Goal: Task Accomplishment & Management: Complete application form

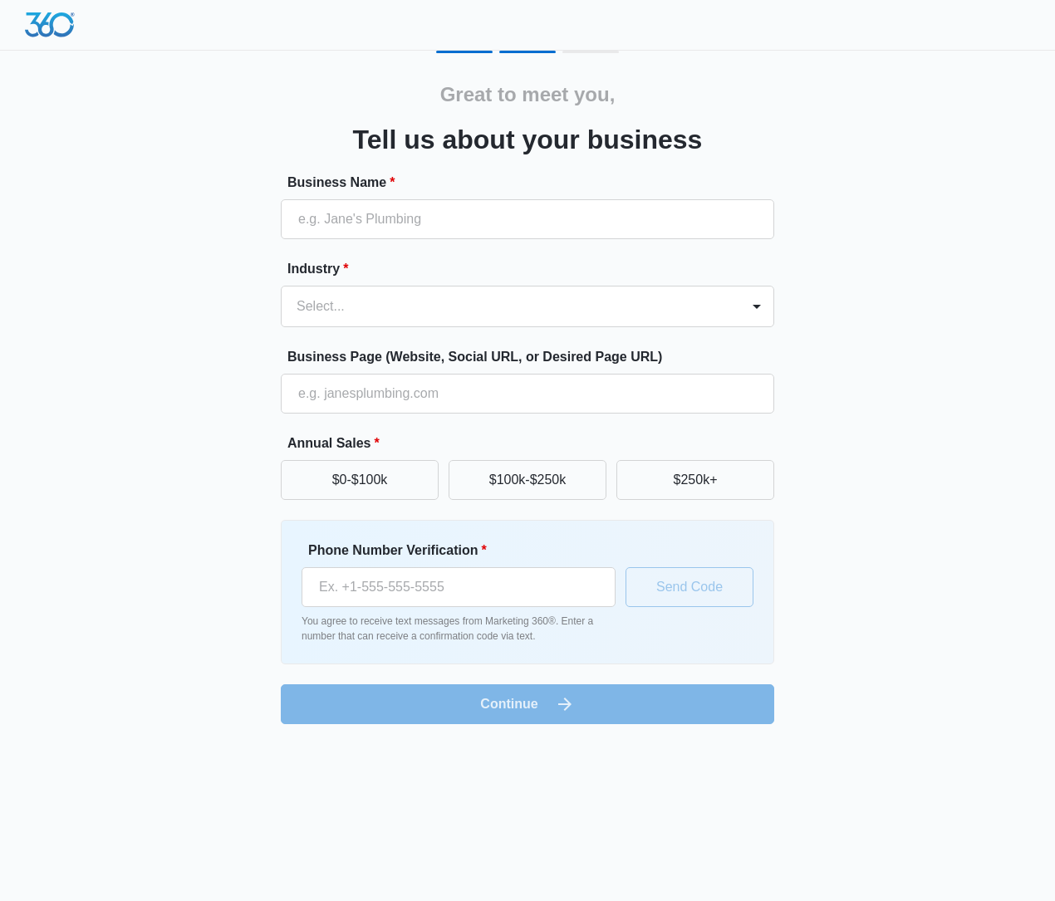
click at [492, 266] on label "Industry *" at bounding box center [533, 269] width 493 height 20
click at [533, 235] on input "Business Name *" at bounding box center [527, 219] width 493 height 40
type input "[DOMAIN_NAME]"
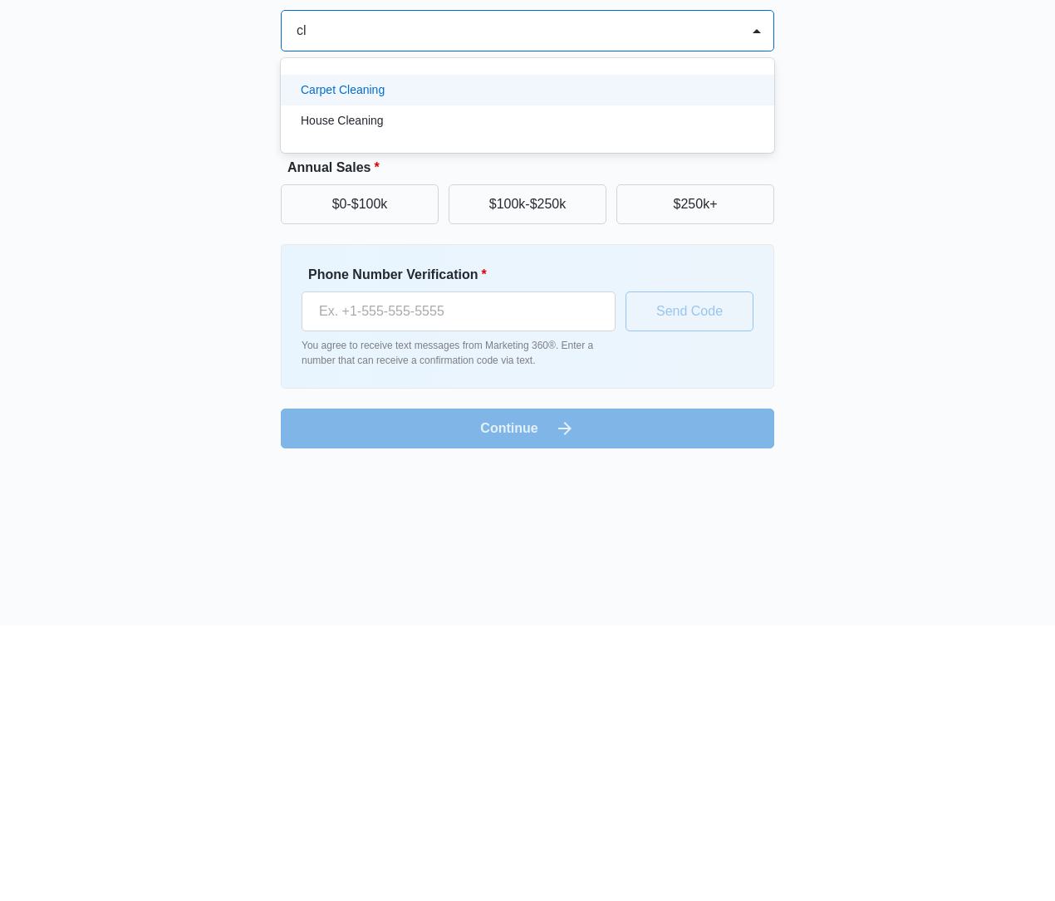
type input "c"
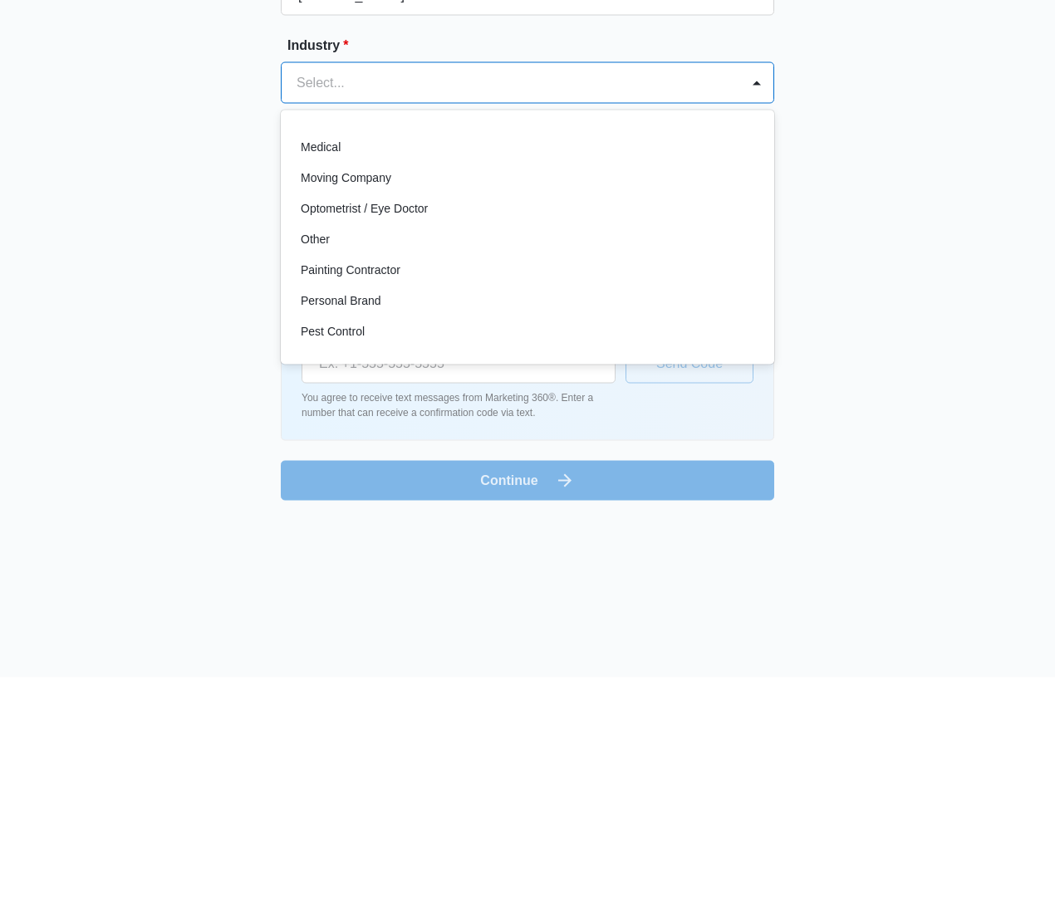
scroll to position [884, 0]
click at [573, 457] on div "Other" at bounding box center [526, 465] width 450 height 17
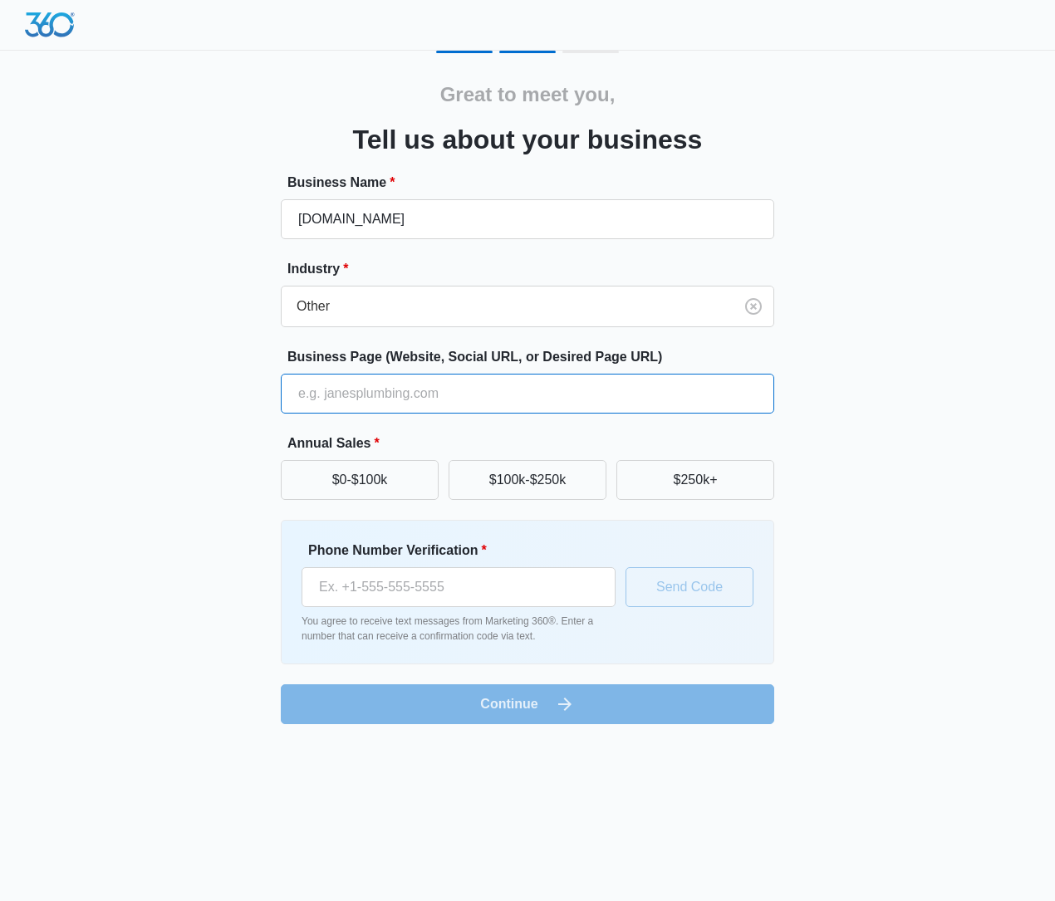
click at [675, 393] on input "Business Page (Website, Social URL, or Desired Page URL)" at bounding box center [527, 394] width 493 height 40
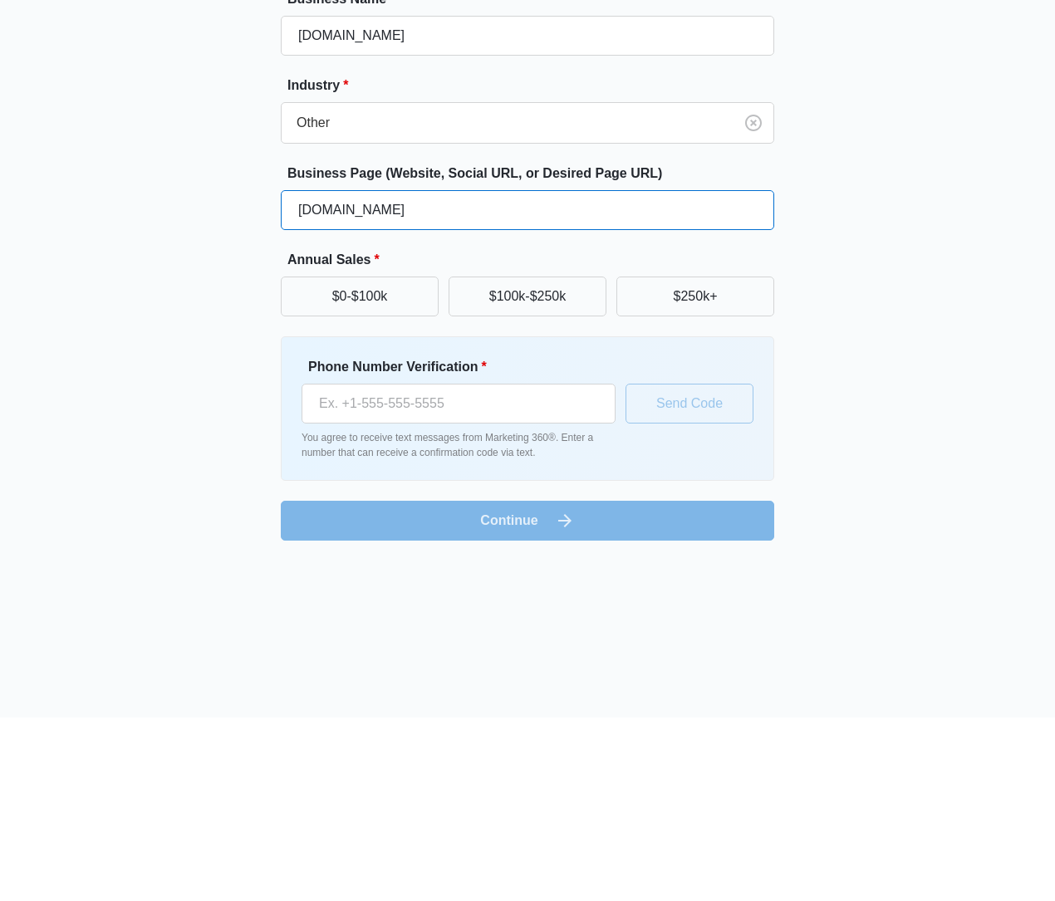
type input "[DOMAIN_NAME]"
click at [945, 367] on div "Great to meet you, Tell us about your business Business Name * [DOMAIN_NAME] In…" at bounding box center [527, 388] width 997 height 674
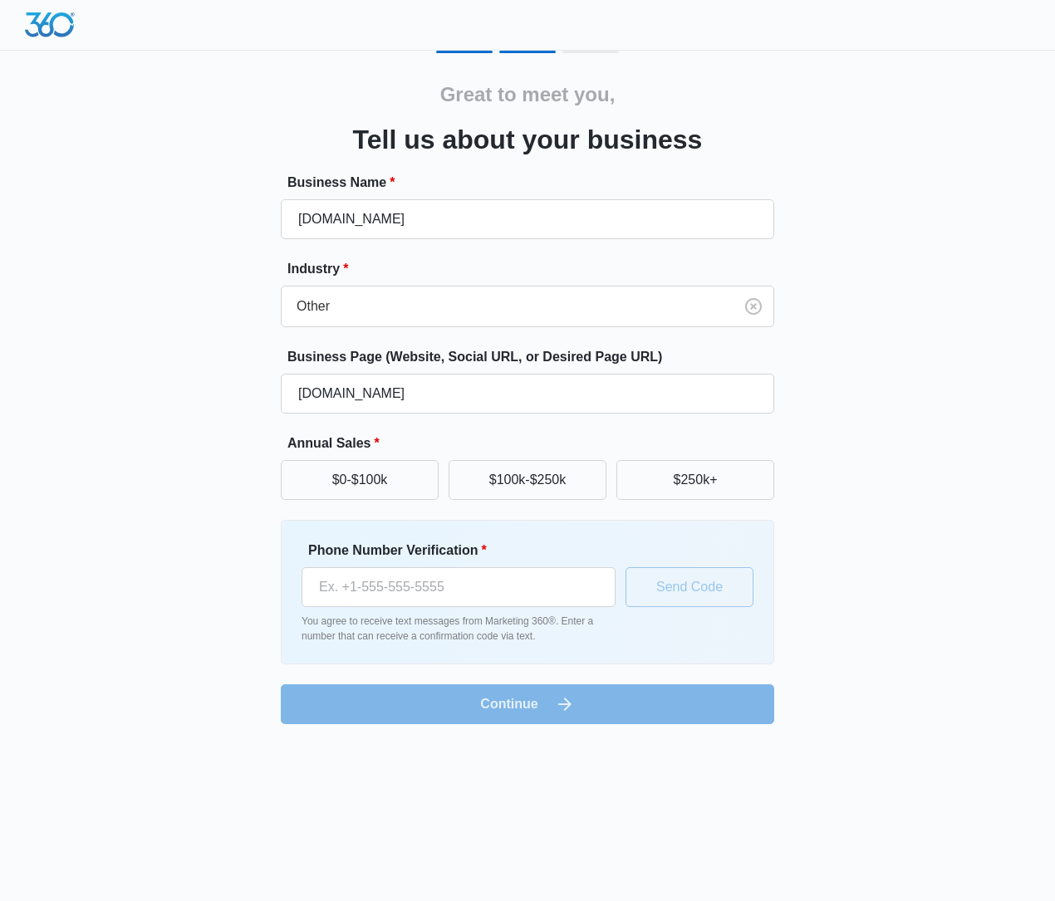
click at [375, 475] on button "$0-$100k" at bounding box center [360, 480] width 158 height 40
click at [397, 477] on button "$0-$100k" at bounding box center [360, 480] width 158 height 40
click at [401, 488] on button "$0-$100k" at bounding box center [360, 480] width 158 height 40
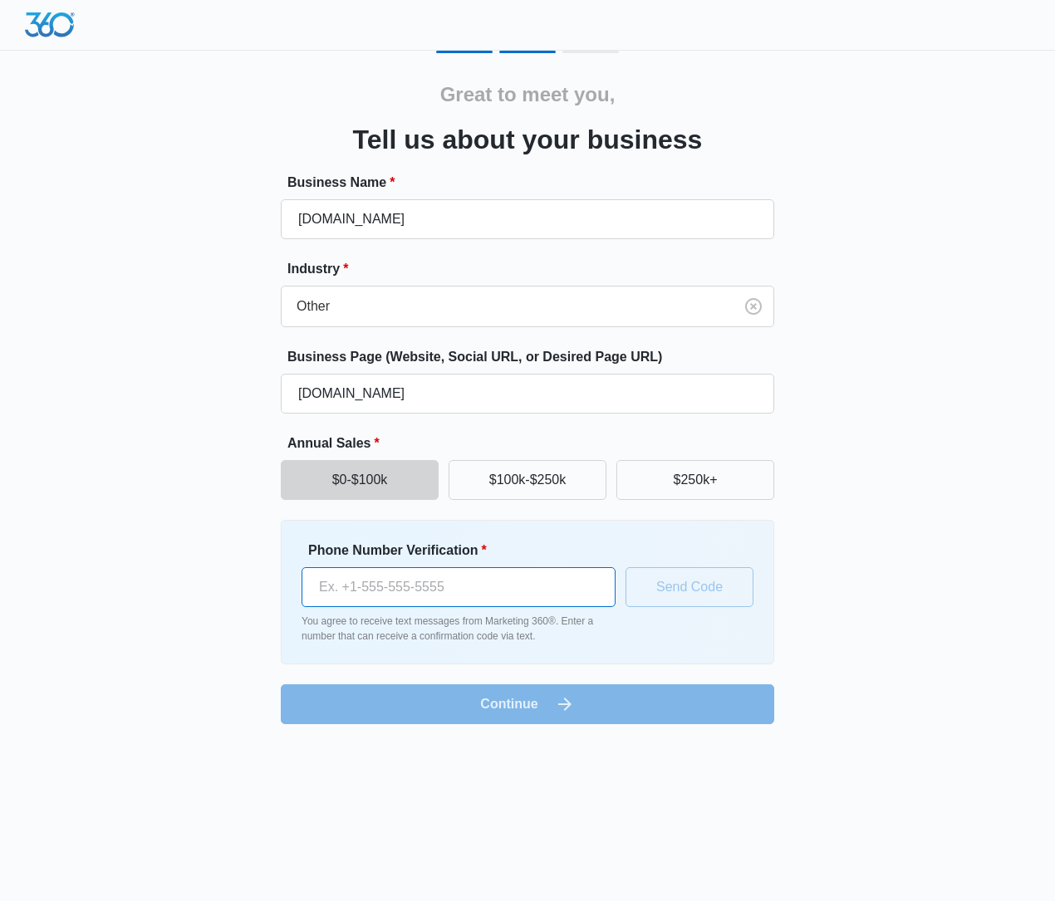
click at [463, 587] on input "Phone Number Verification *" at bounding box center [459, 587] width 314 height 40
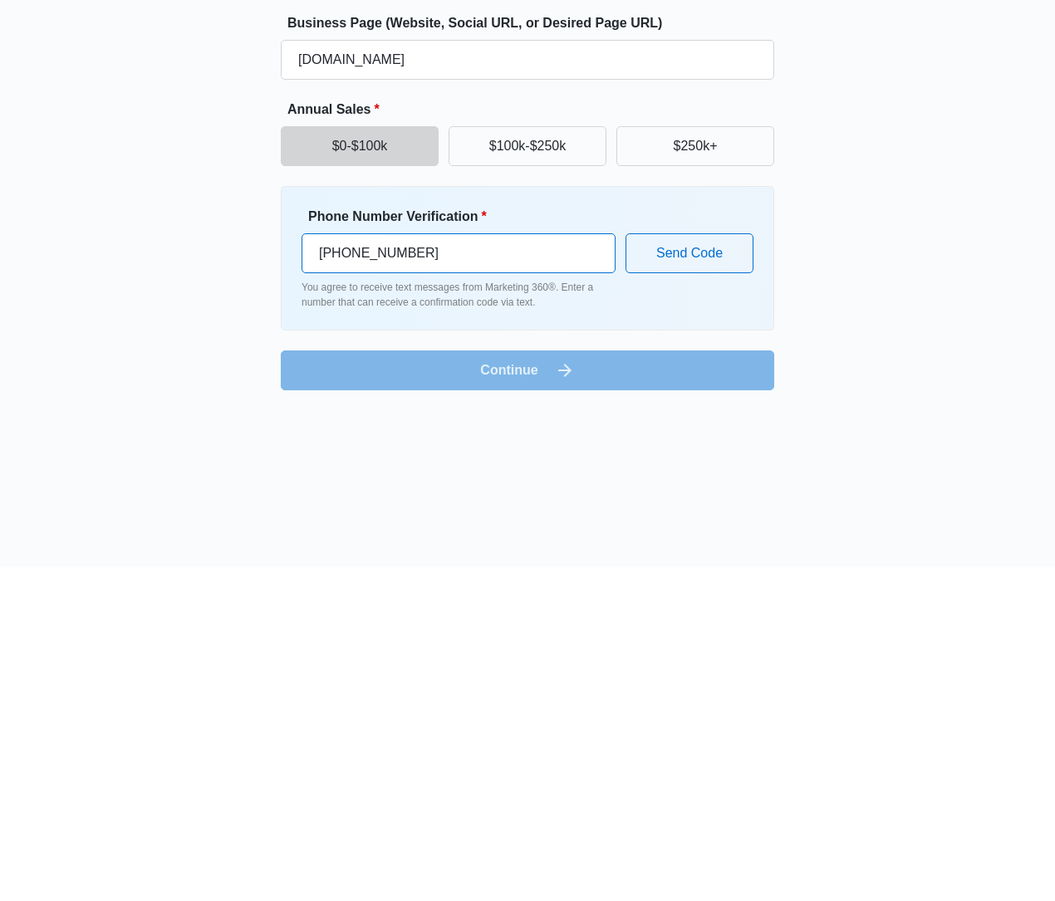
type input "[PHONE_NUMBER]"
click at [703, 567] on button "Send Code" at bounding box center [690, 587] width 128 height 40
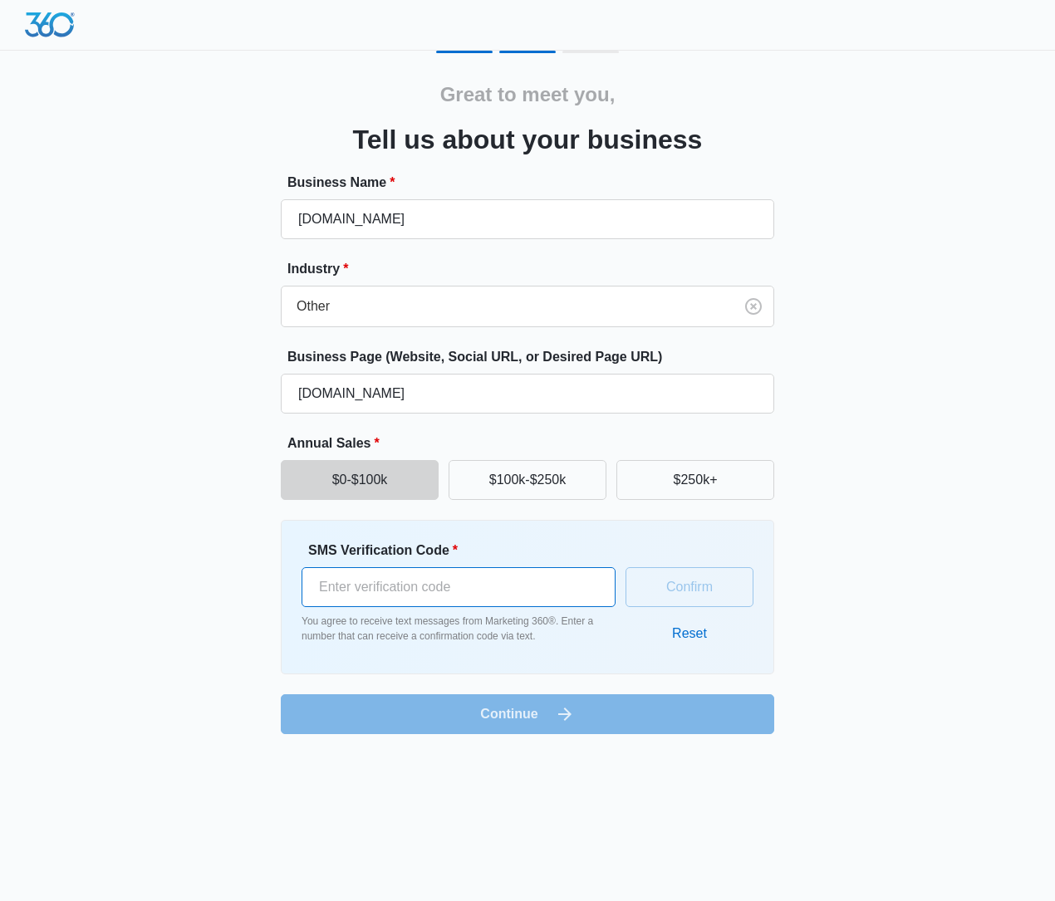
click at [477, 574] on input "SMS Verification Code *" at bounding box center [459, 587] width 314 height 40
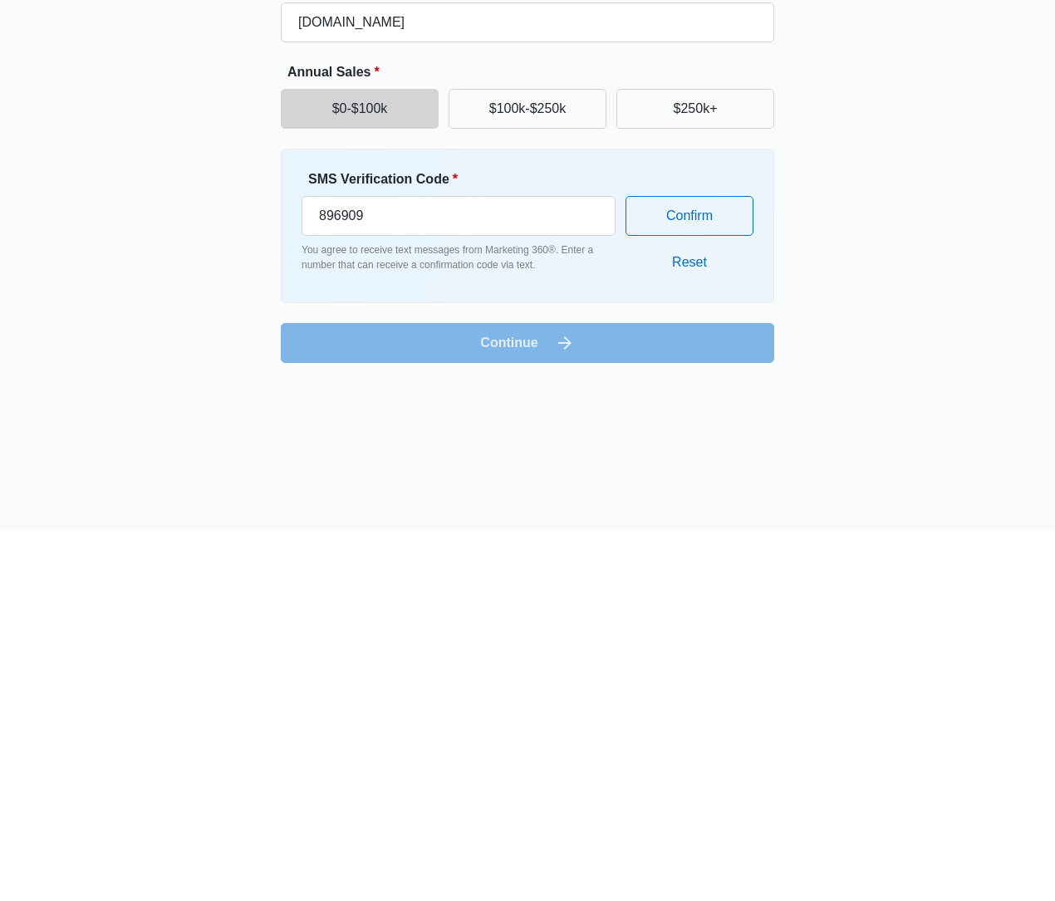
click at [705, 567] on button "Confirm" at bounding box center [690, 587] width 128 height 40
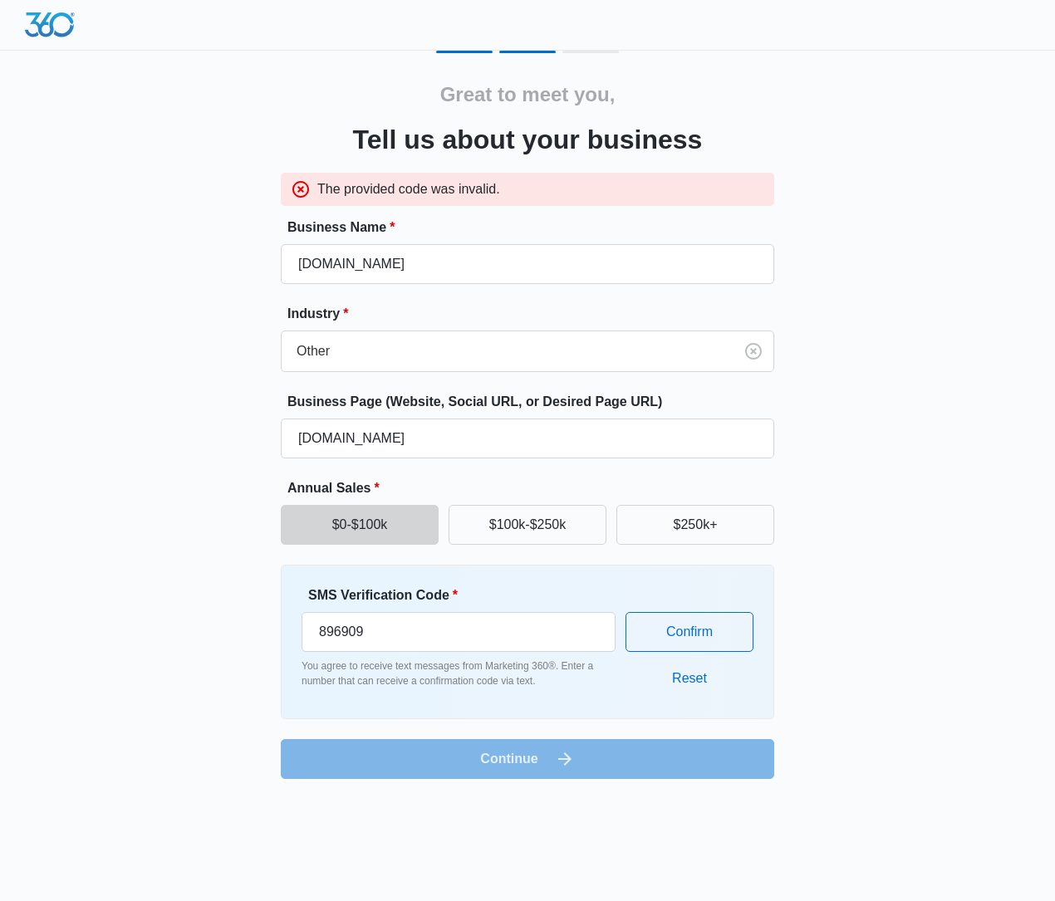
click at [693, 633] on button "Confirm" at bounding box center [690, 632] width 128 height 40
click at [525, 629] on input "896909" at bounding box center [459, 632] width 314 height 40
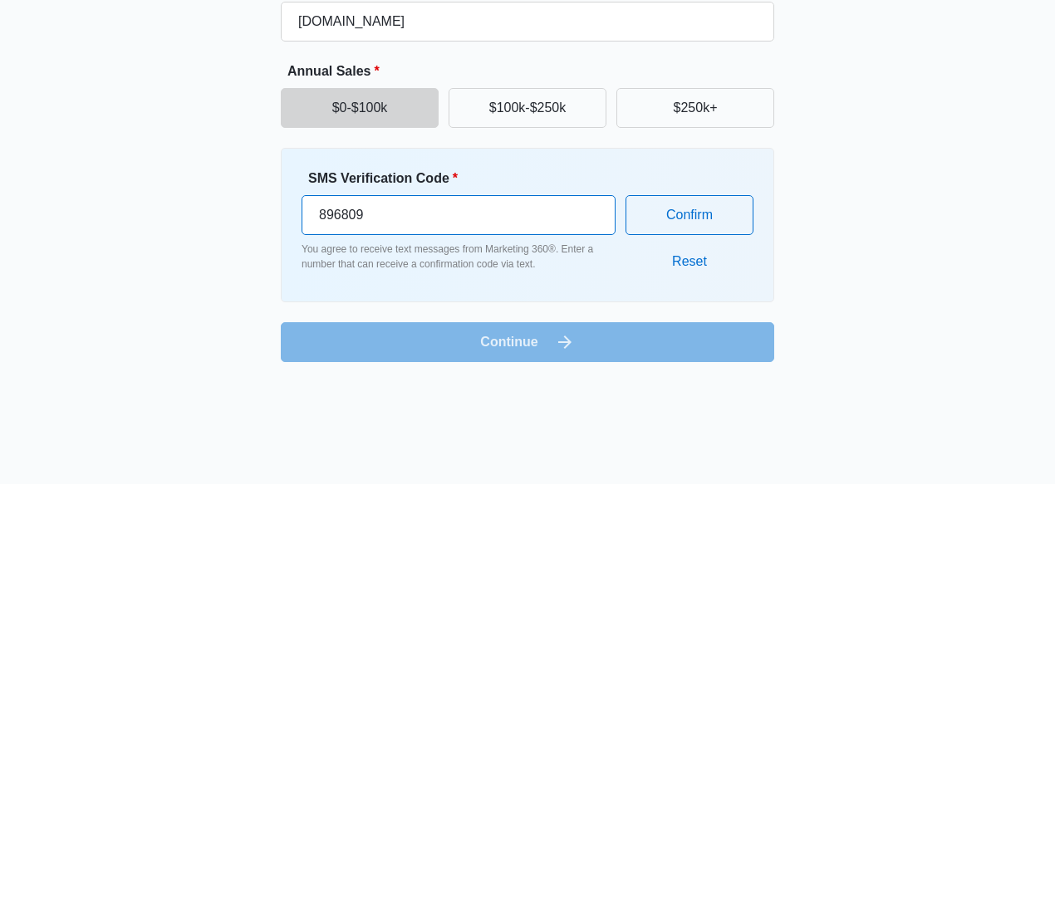
type input "896809"
click at [698, 612] on button "Confirm" at bounding box center [690, 632] width 128 height 40
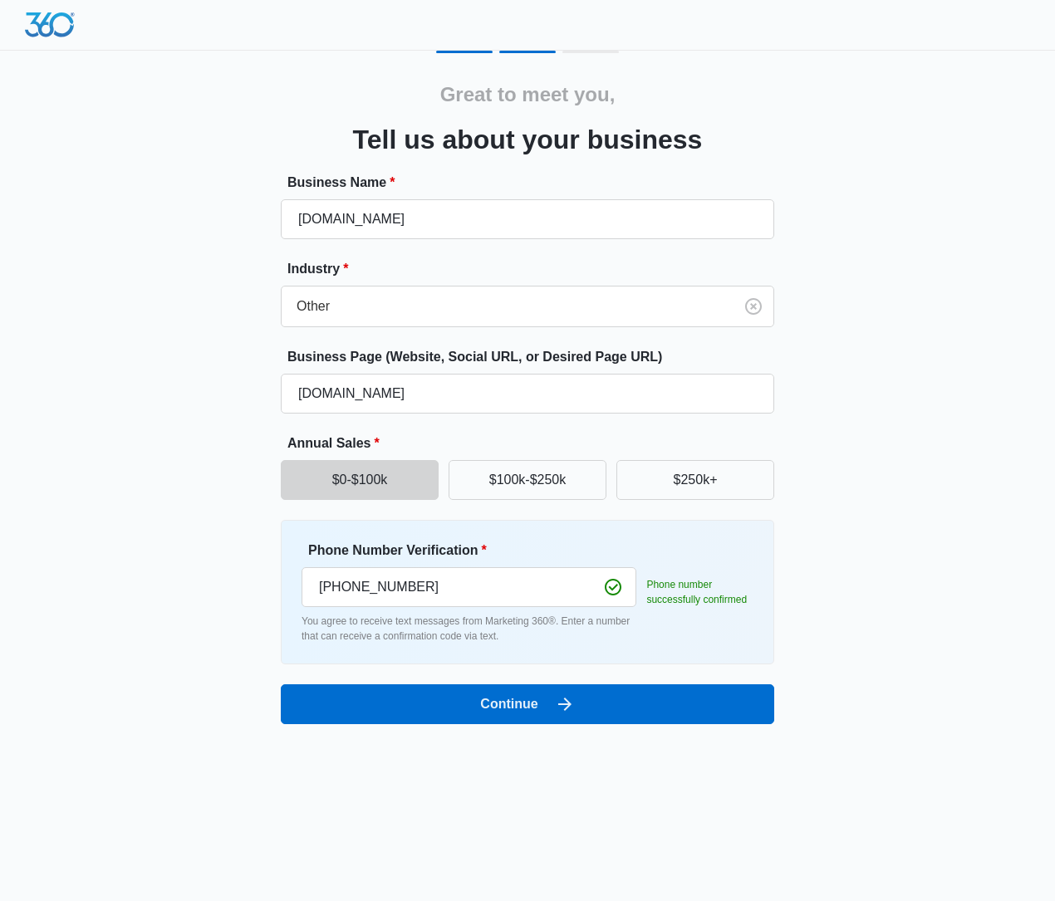
click at [532, 699] on button "Continue" at bounding box center [527, 705] width 493 height 40
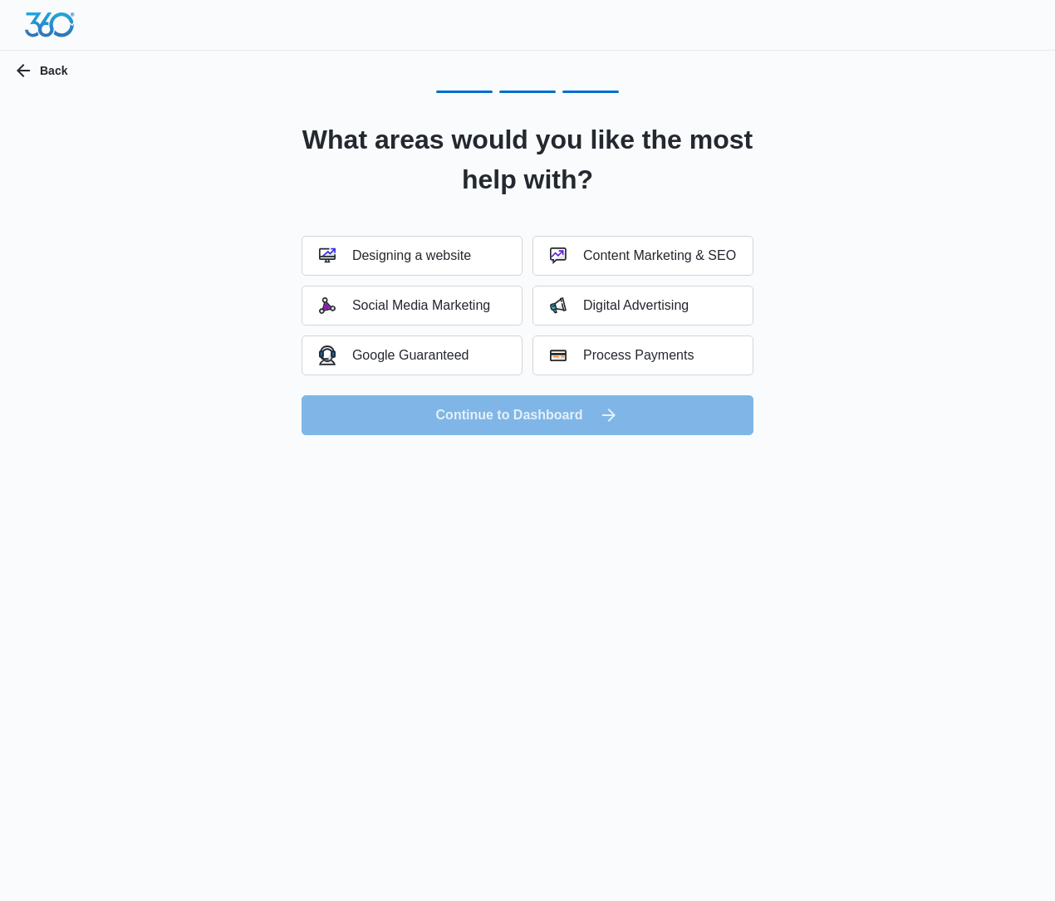
click at [479, 253] on button "Designing a website" at bounding box center [412, 256] width 221 height 40
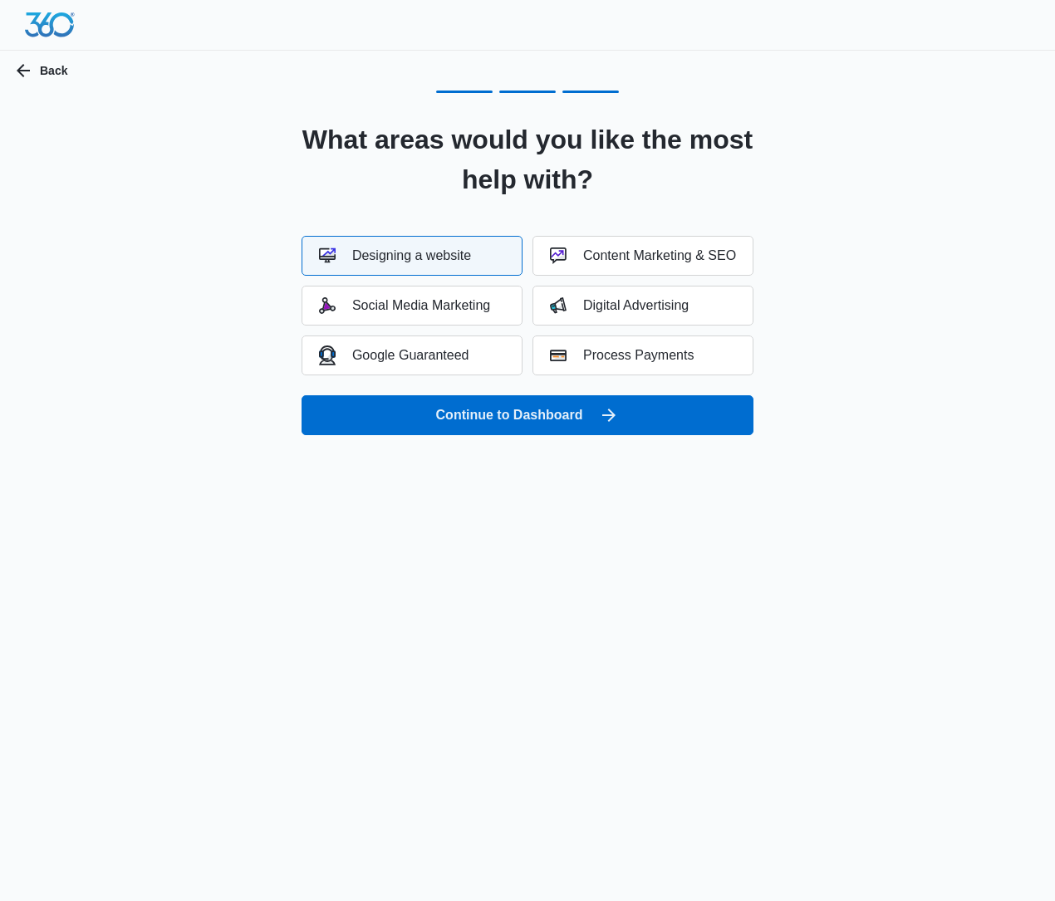
click at [573, 418] on button "Continue to Dashboard" at bounding box center [528, 415] width 452 height 40
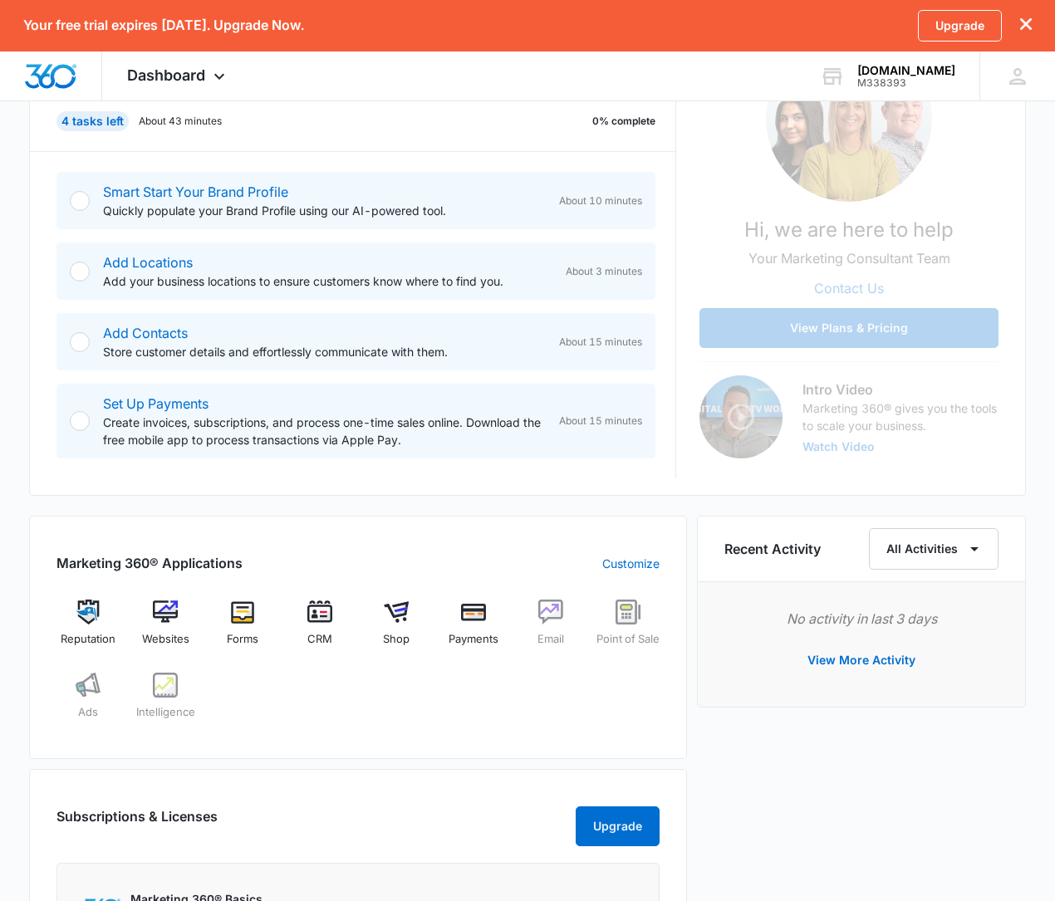
scroll to position [255, 0]
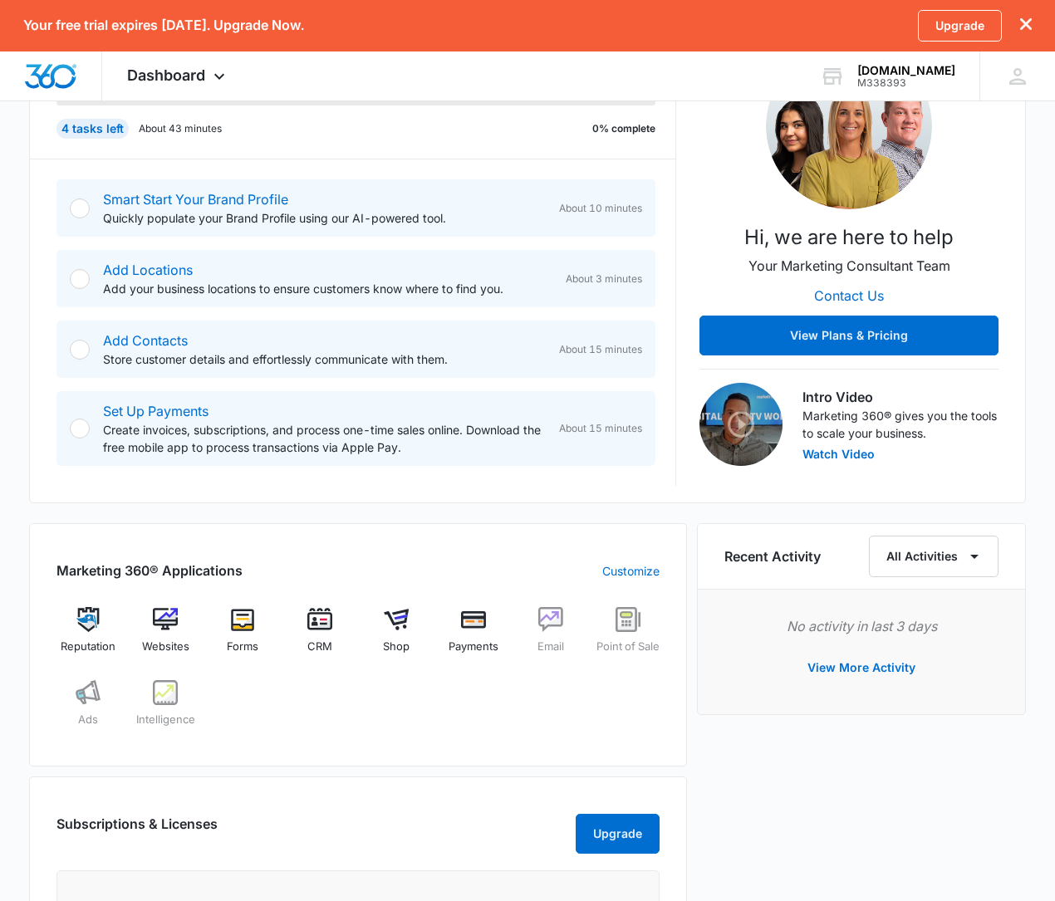
click at [82, 204] on div at bounding box center [80, 209] width 20 height 20
click at [60, 199] on div "Smart Start Your Brand Profile Quickly populate your Brand Profile using our AI…" at bounding box center [355, 207] width 599 height 57
click at [80, 209] on div at bounding box center [80, 209] width 20 height 20
click at [507, 214] on p "Quickly populate your Brand Profile using our AI-powered tool." at bounding box center [324, 217] width 443 height 17
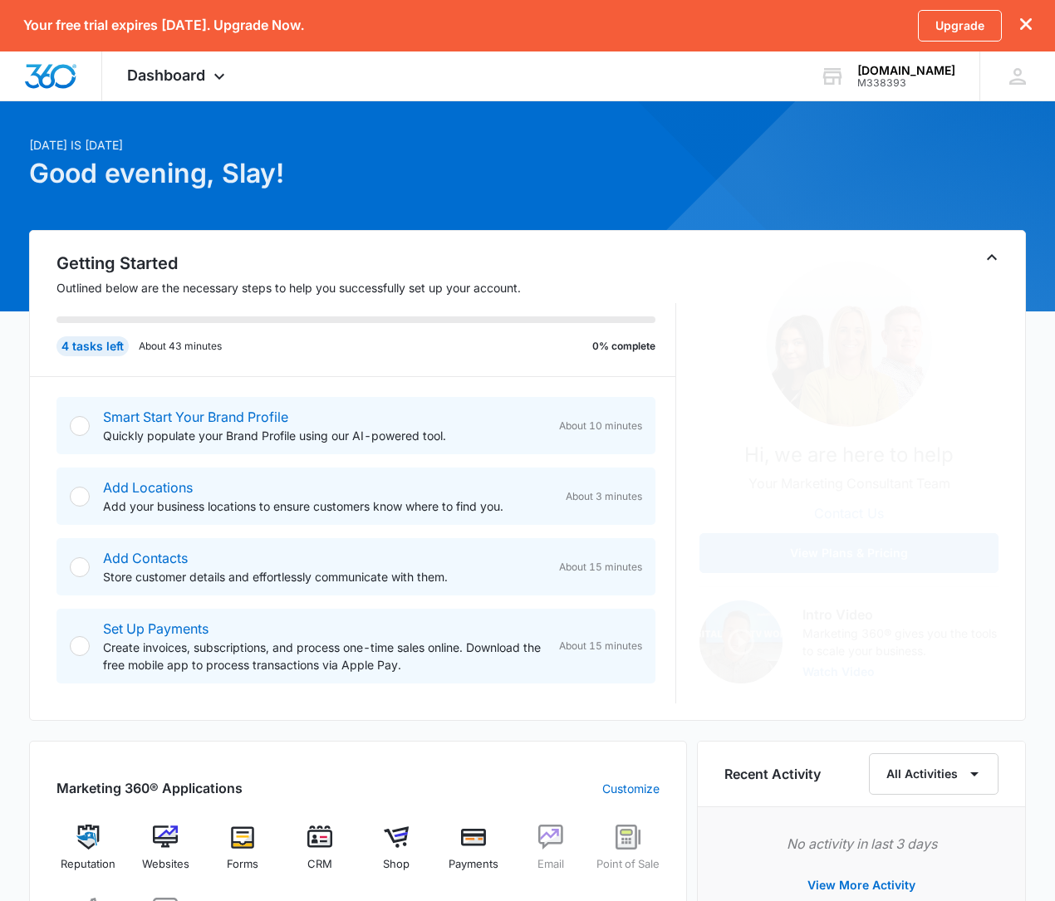
scroll to position [37, 0]
click at [920, 74] on div "[DOMAIN_NAME]" at bounding box center [906, 70] width 98 height 13
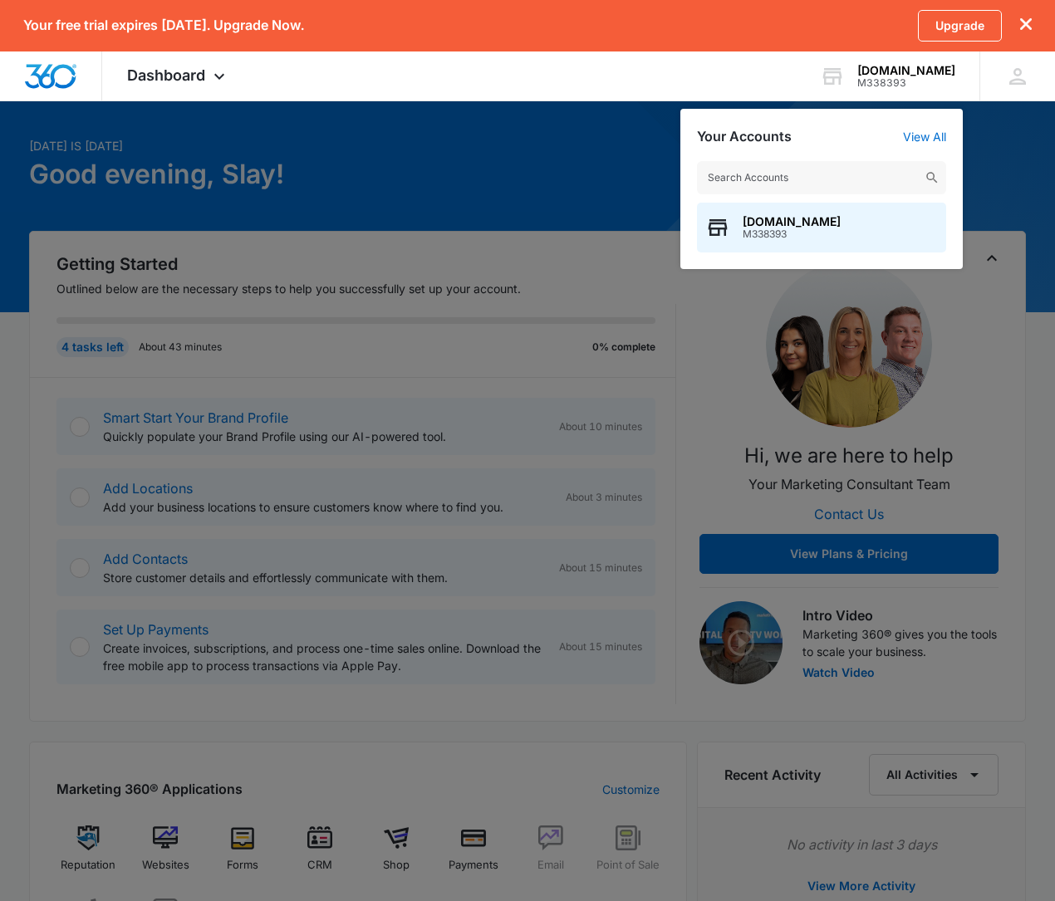
click at [718, 336] on div at bounding box center [527, 450] width 1055 height 901
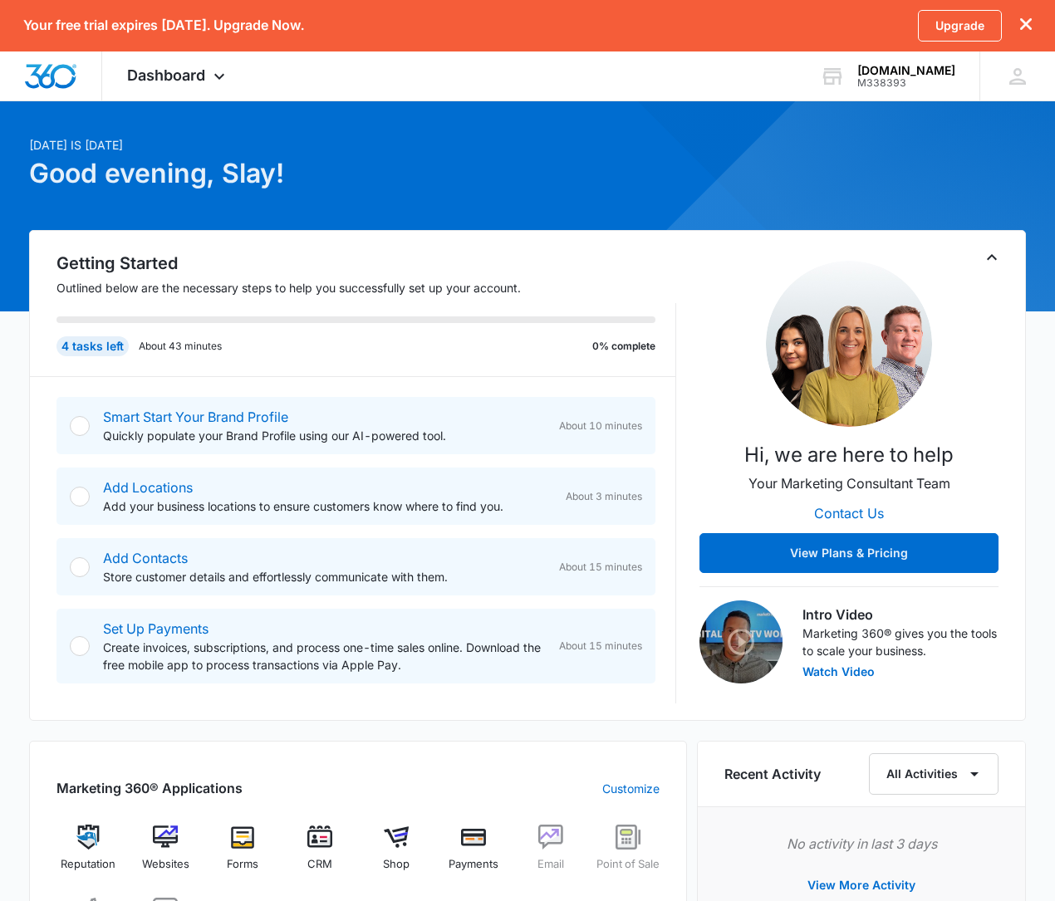
click at [1029, 71] on div at bounding box center [1017, 76] width 25 height 25
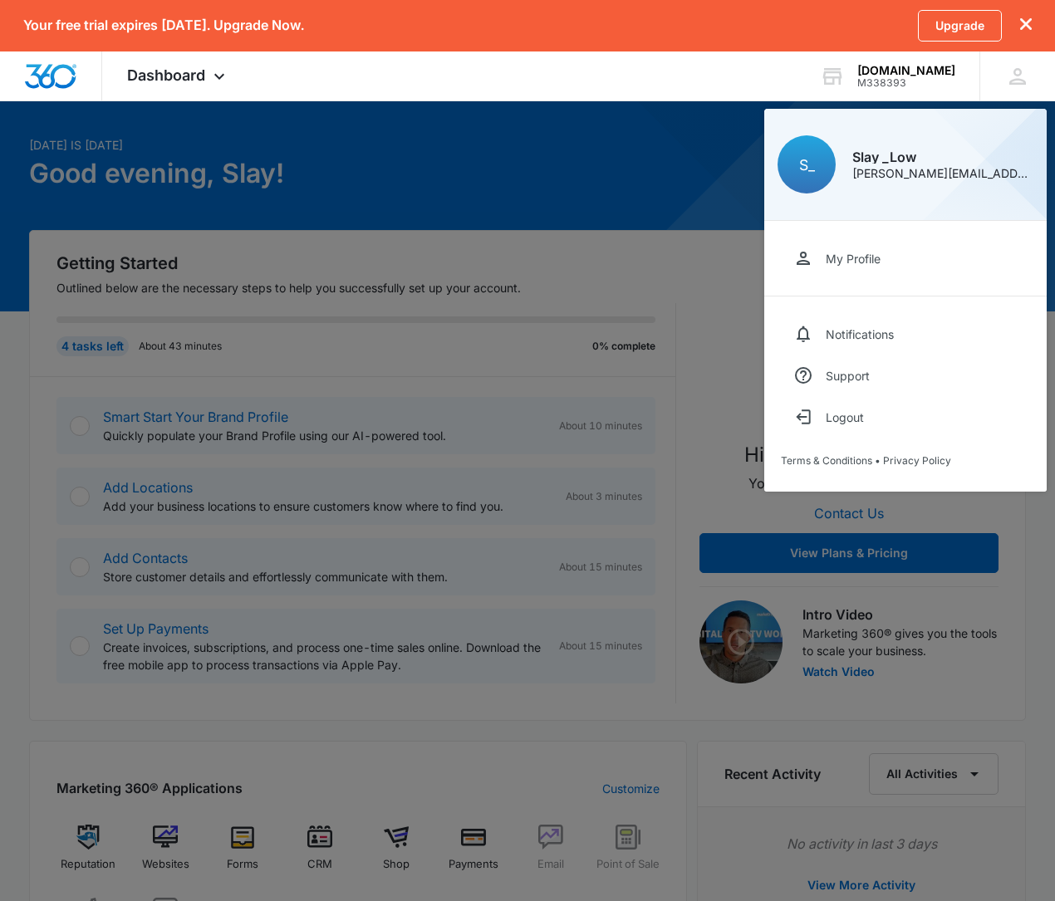
click at [1013, 80] on icon at bounding box center [1017, 76] width 17 height 17
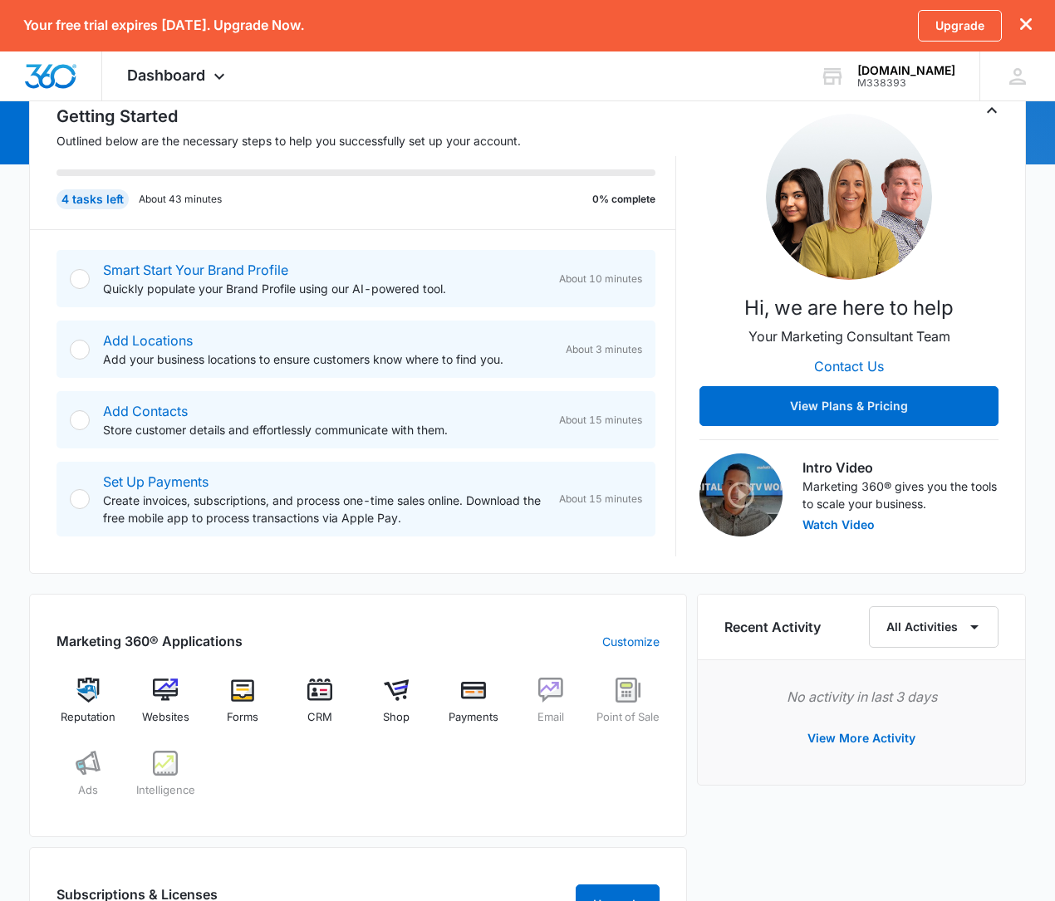
scroll to position [193, 0]
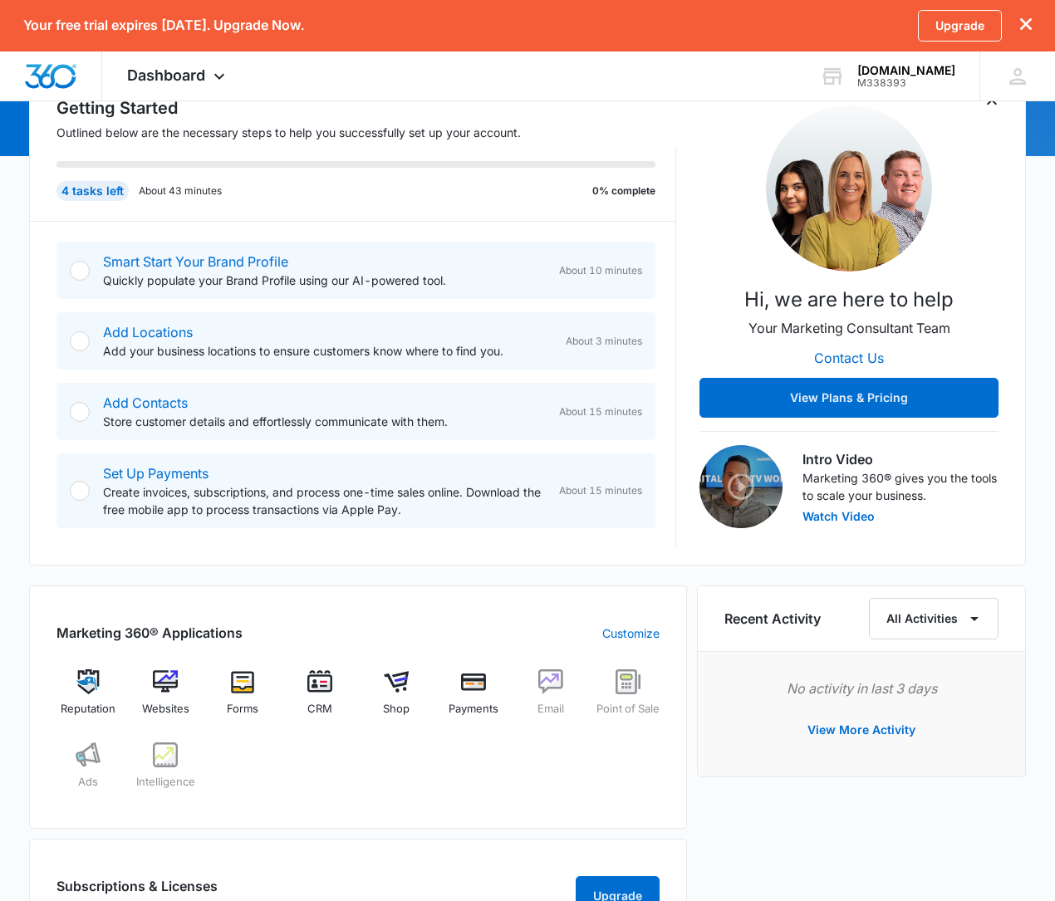
click at [173, 679] on img at bounding box center [165, 682] width 25 height 25
